Goal: Check status: Check status

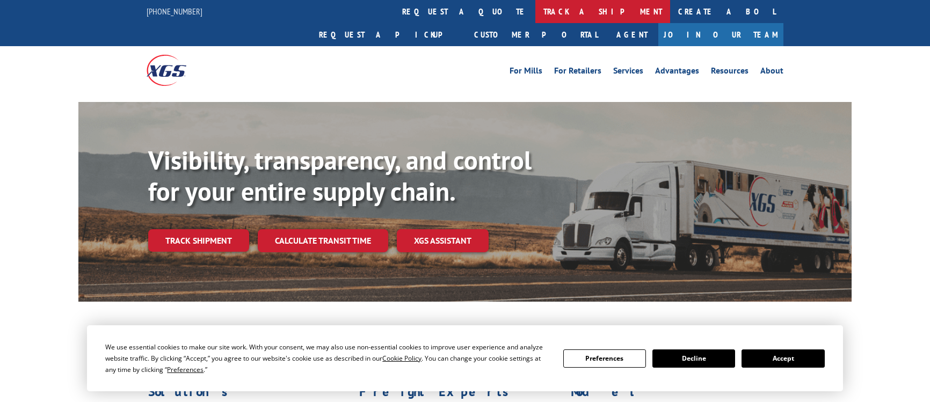
drag, startPoint x: 0, startPoint y: 0, endPoint x: 440, endPoint y: 13, distance: 439.9
click at [535, 13] on link "track a shipment" at bounding box center [602, 11] width 135 height 23
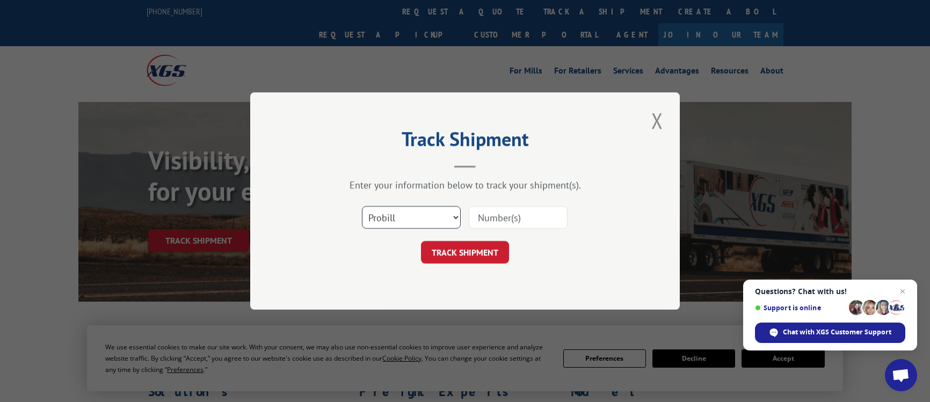
click at [443, 219] on select "Select category... Probill BOL PO" at bounding box center [411, 217] width 99 height 23
select select "bol"
click at [362, 206] on select "Select category... Probill BOL PO" at bounding box center [411, 217] width 99 height 23
click at [487, 220] on input at bounding box center [518, 217] width 99 height 23
type input "362000"
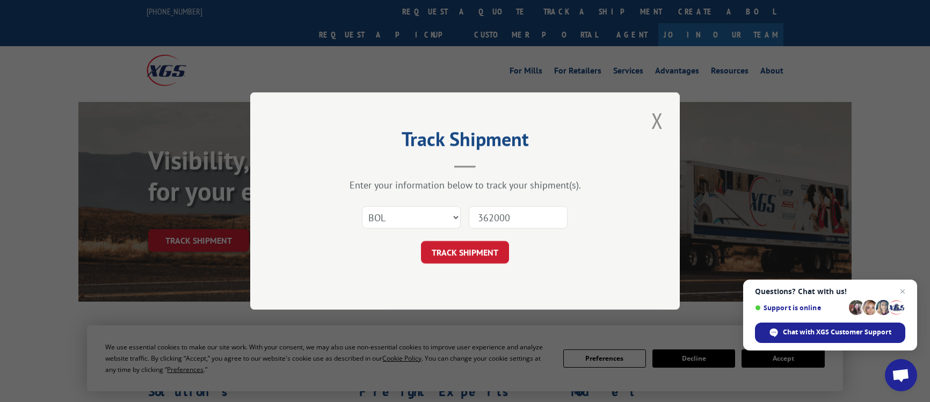
click button "TRACK SHIPMENT" at bounding box center [465, 252] width 88 height 23
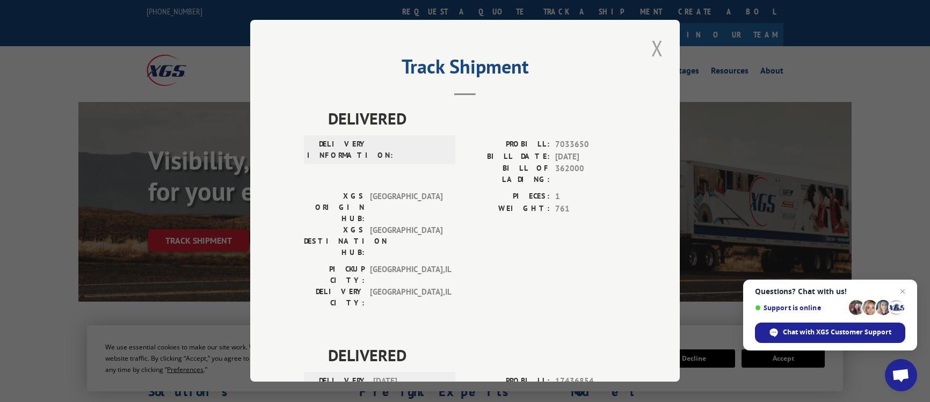
click at [653, 43] on button "Close modal" at bounding box center [657, 48] width 18 height 30
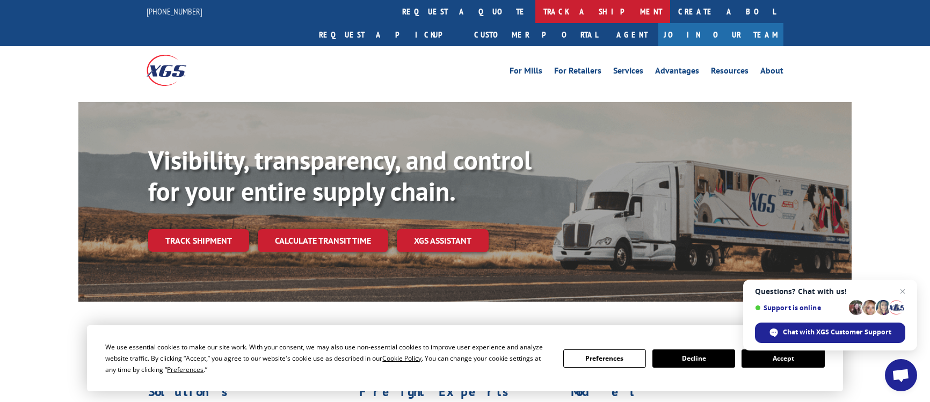
click at [535, 11] on link "track a shipment" at bounding box center [602, 11] width 135 height 23
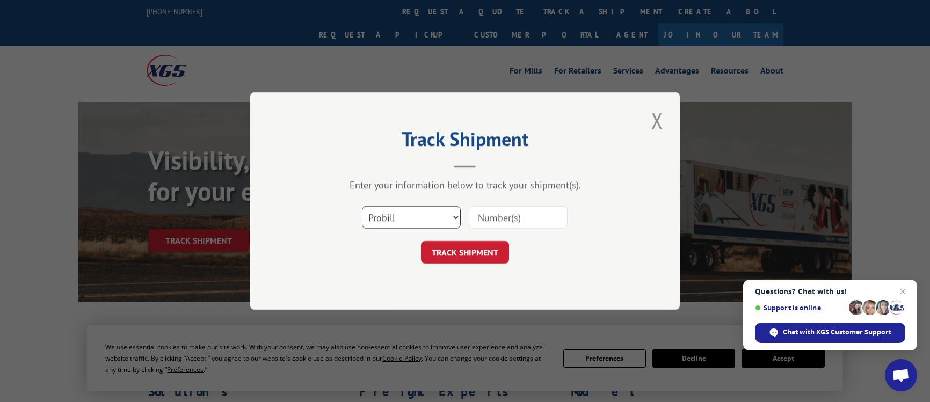
click at [438, 221] on select "Select category... Probill BOL PO" at bounding box center [411, 217] width 99 height 23
click at [362, 206] on select "Select category... Probill BOL PO" at bounding box center [411, 217] width 99 height 23
click at [519, 212] on input at bounding box center [518, 217] width 99 height 23
type input "362000"
click button "TRACK SHIPMENT" at bounding box center [465, 252] width 88 height 23
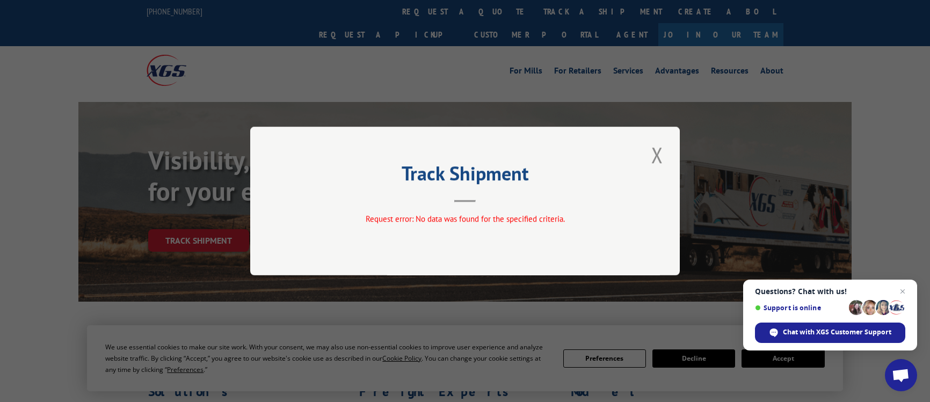
click at [486, 178] on h2 "Track Shipment" at bounding box center [465, 176] width 322 height 20
click at [655, 158] on button "Close modal" at bounding box center [657, 155] width 18 height 30
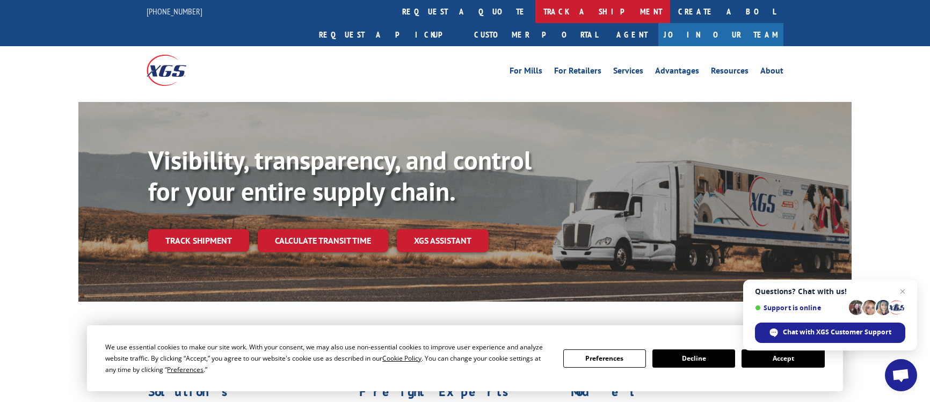
click at [535, 13] on link "track a shipment" at bounding box center [602, 11] width 135 height 23
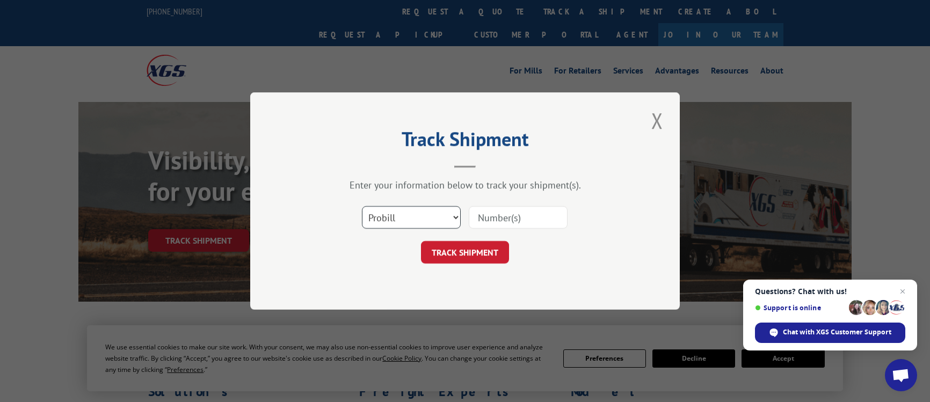
click at [452, 222] on select "Select category... Probill BOL PO" at bounding box center [411, 217] width 99 height 23
select select "bol"
click at [362, 206] on select "Select category... Probill BOL PO" at bounding box center [411, 217] width 99 height 23
click at [486, 225] on input at bounding box center [518, 217] width 99 height 23
type input "362000"
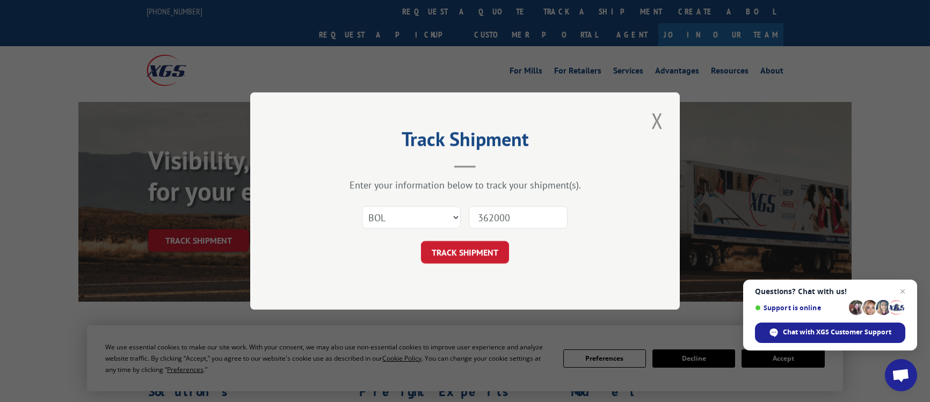
click button "TRACK SHIPMENT" at bounding box center [465, 252] width 88 height 23
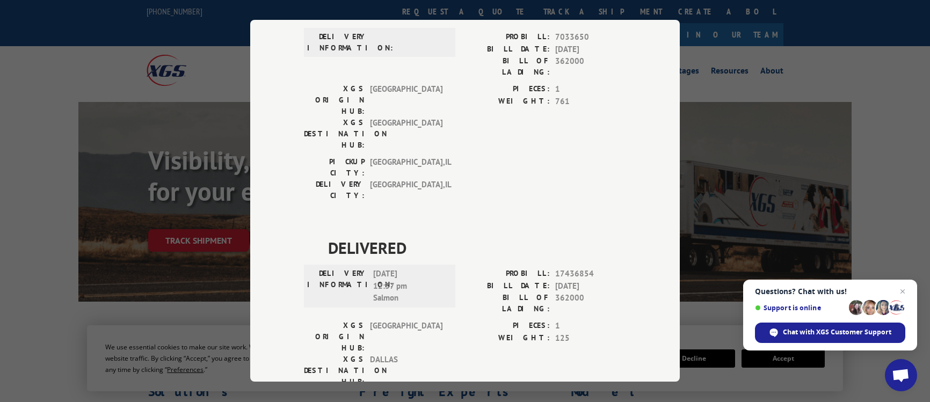
scroll to position [131, 0]
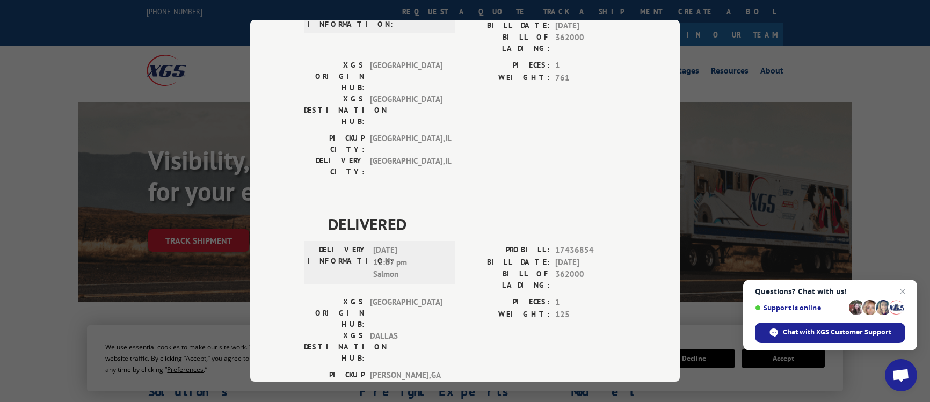
click at [908, 134] on div "Track Shipment DELIVERED DELIVERY INFORMATION: PROBILL: 7033650 BILL DATE: [DAT…" at bounding box center [465, 201] width 930 height 402
